Goal: Transaction & Acquisition: Purchase product/service

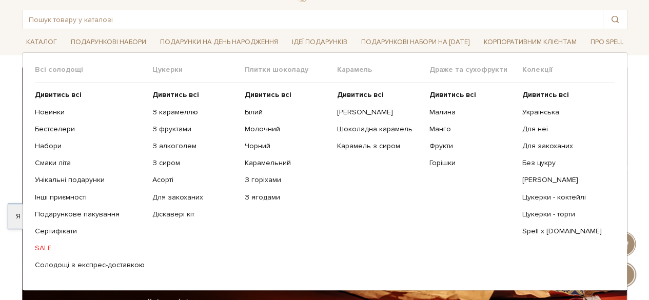
scroll to position [47, 0]
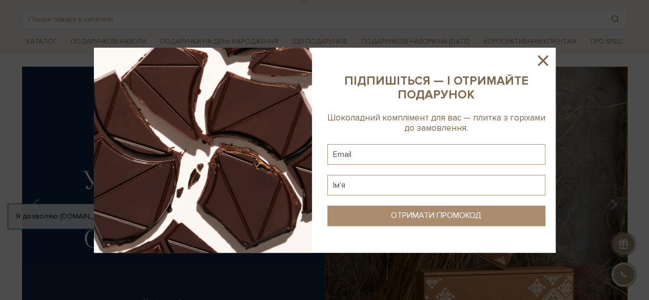
click at [537, 62] on icon at bounding box center [542, 60] width 17 height 17
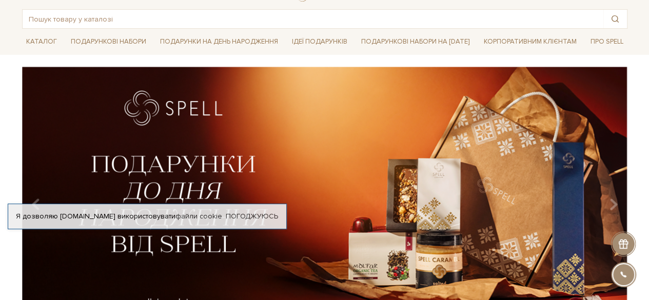
click at [0, 103] on div "slide 2 of 4" at bounding box center [324, 197] width 649 height 261
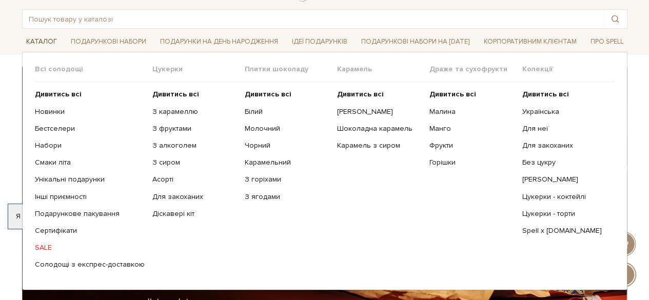
click at [50, 43] on link "Каталог" at bounding box center [41, 42] width 39 height 16
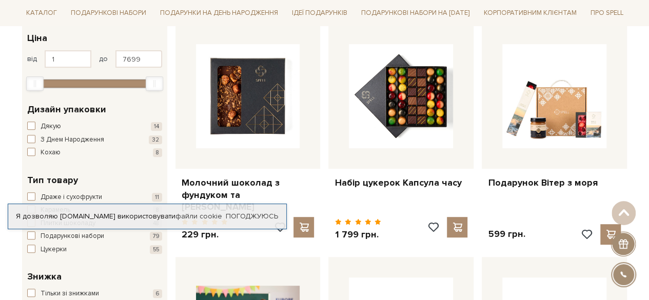
scroll to position [175, 0]
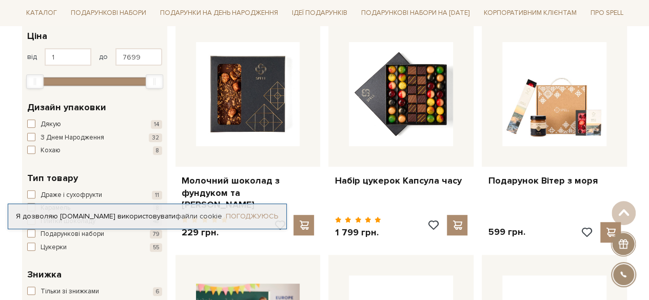
click at [253, 213] on link "Погоджуюсь" at bounding box center [252, 216] width 52 height 9
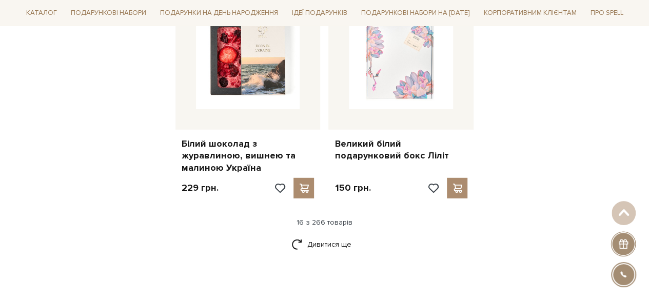
scroll to position [1326, 0]
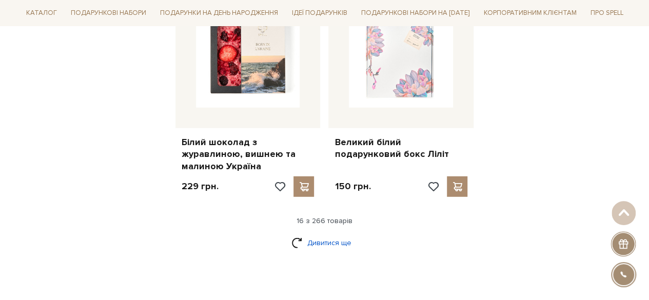
click at [334, 234] on link "Дивитися ще" at bounding box center [324, 243] width 67 height 18
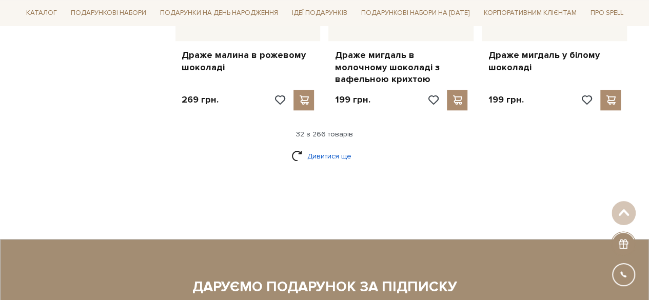
scroll to position [2498, 0]
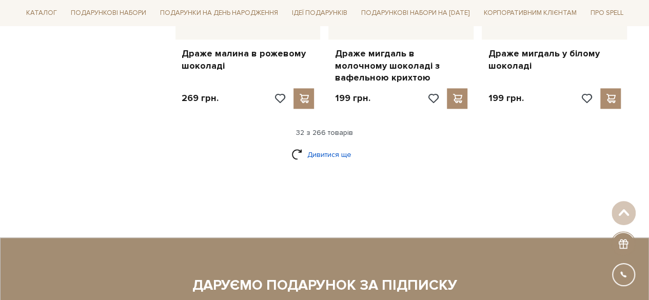
click at [330, 146] on link "Дивитися ще" at bounding box center [324, 155] width 67 height 18
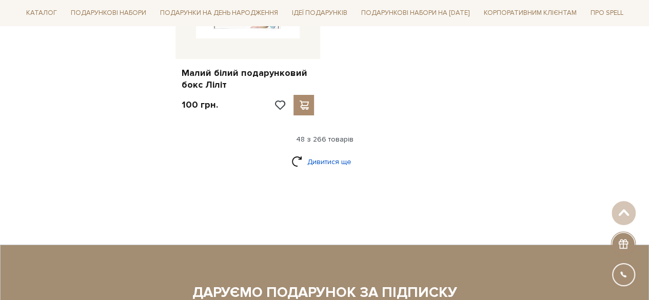
scroll to position [3807, 0]
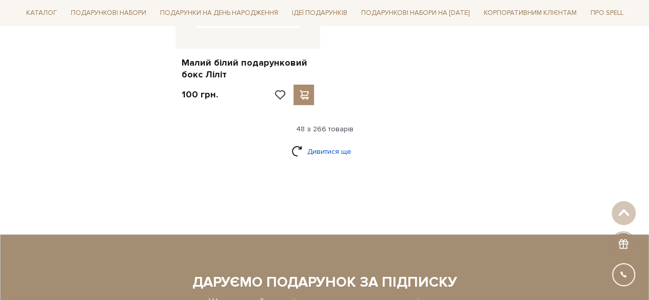
click at [327, 143] on link "Дивитися ще" at bounding box center [324, 152] width 67 height 18
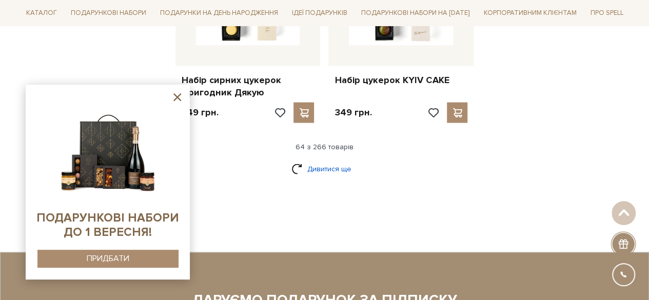
scroll to position [4917, 0]
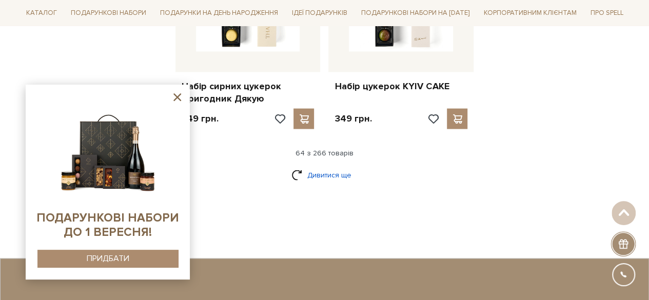
click at [335, 166] on link "Дивитися ще" at bounding box center [324, 175] width 67 height 18
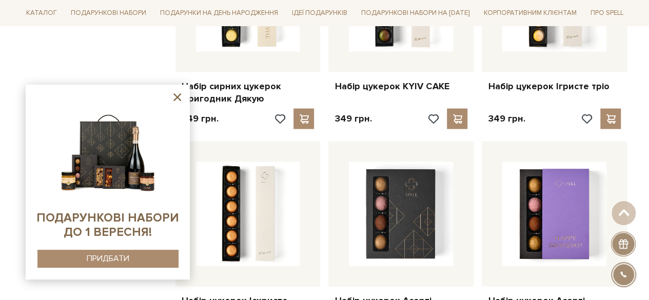
click at [179, 98] on icon at bounding box center [177, 97] width 13 height 13
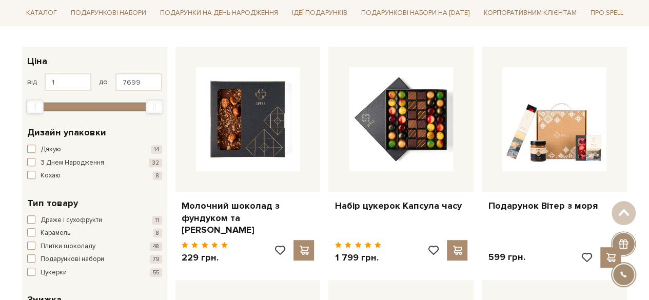
scroll to position [0, 0]
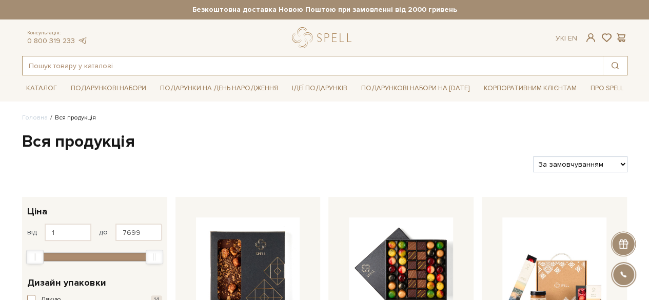
click at [274, 57] on input "text" at bounding box center [313, 65] width 581 height 18
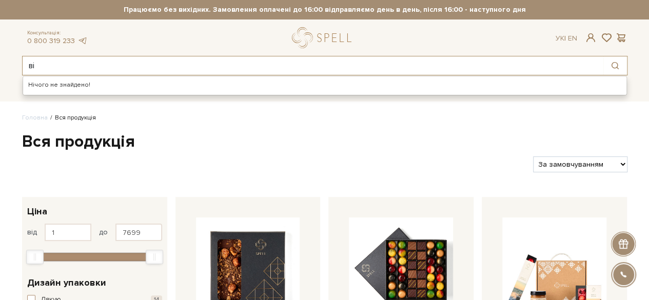
type input "в"
